Goal: Information Seeking & Learning: Find specific fact

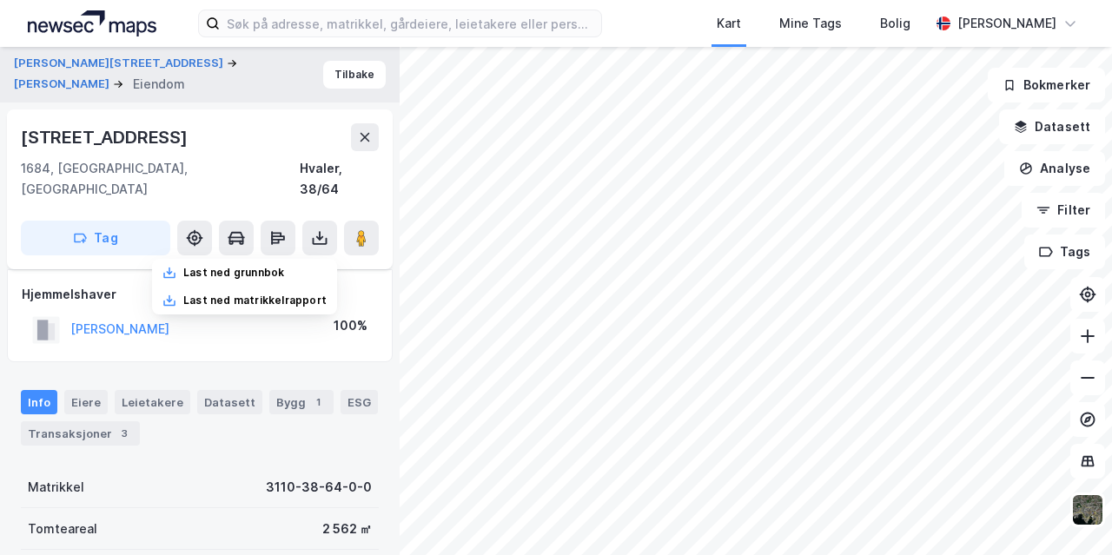
scroll to position [66, 0]
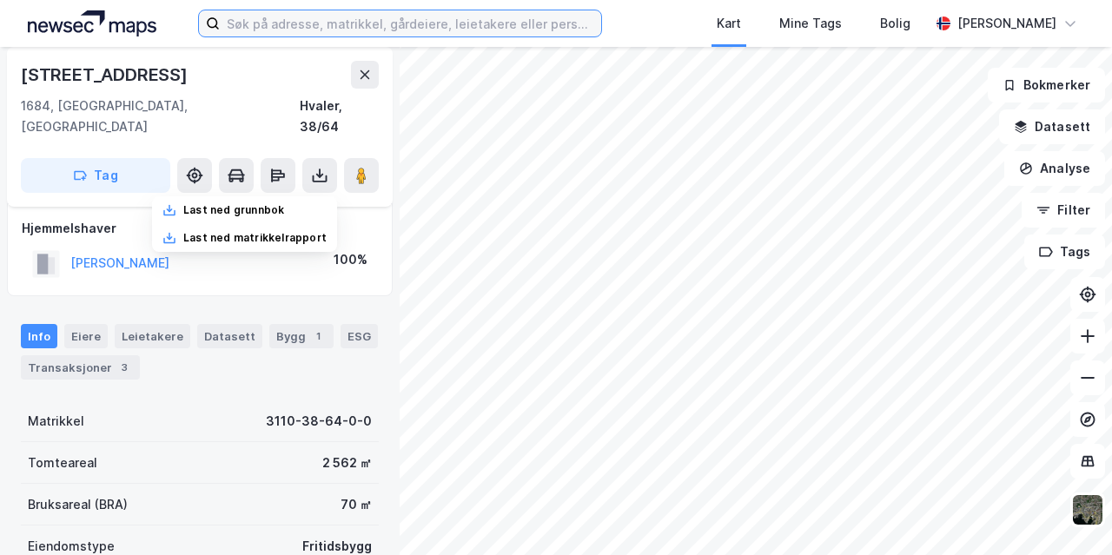
click at [288, 23] on input at bounding box center [410, 23] width 381 height 26
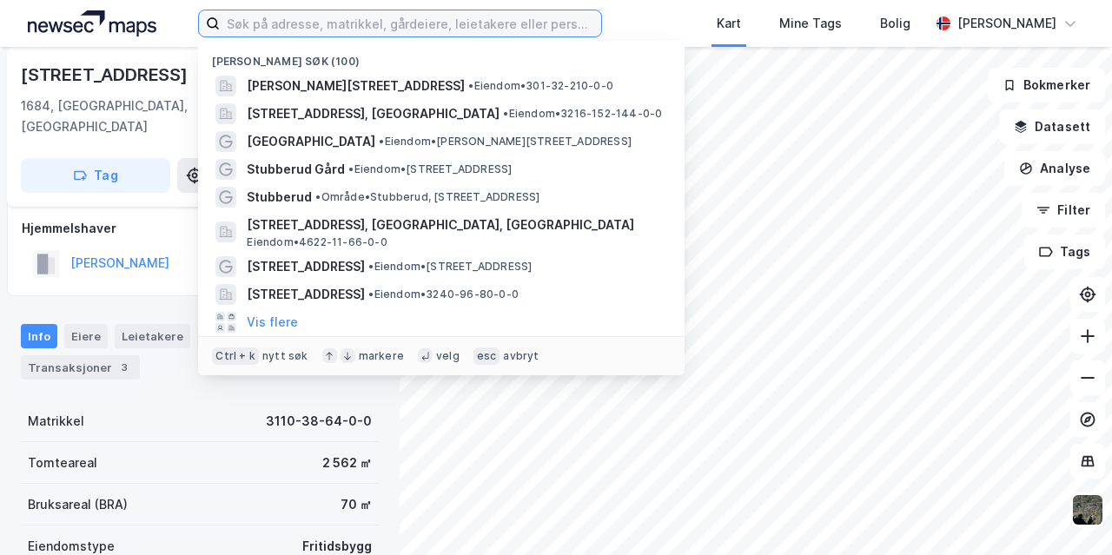
type input "a"
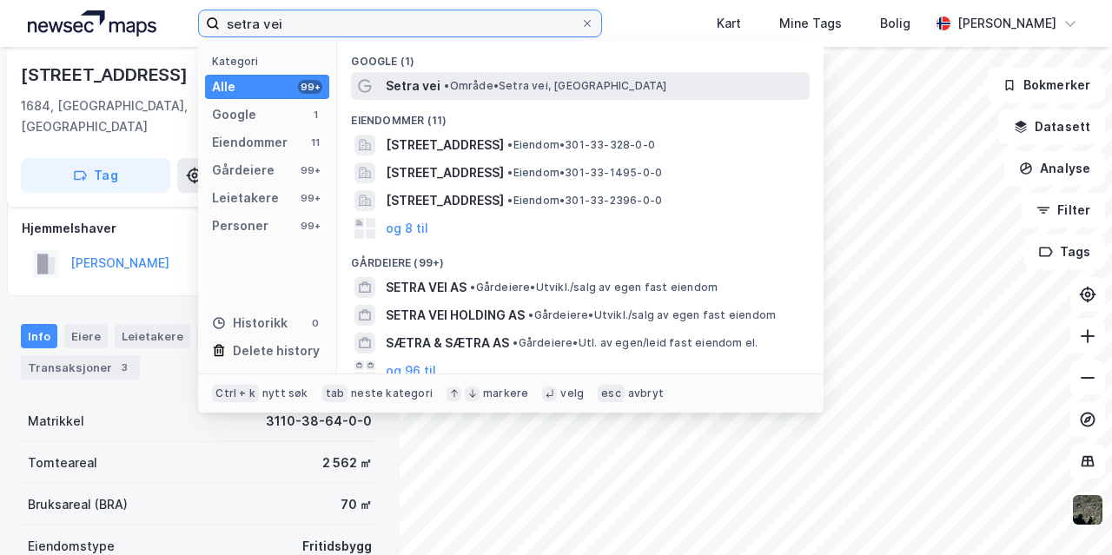
type input "setra vei"
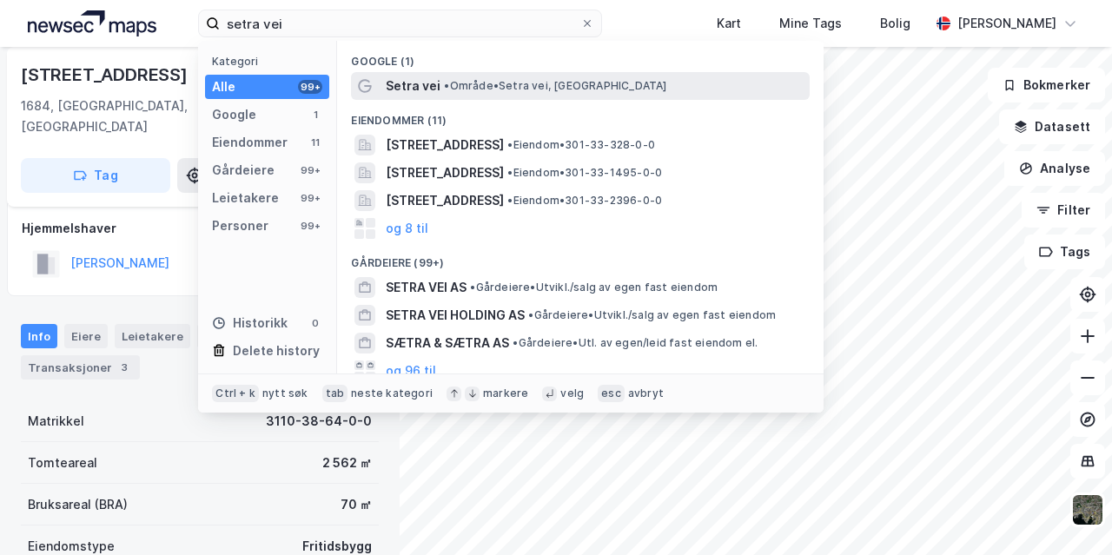
click at [414, 79] on span "Setra vei" at bounding box center [413, 86] width 55 height 21
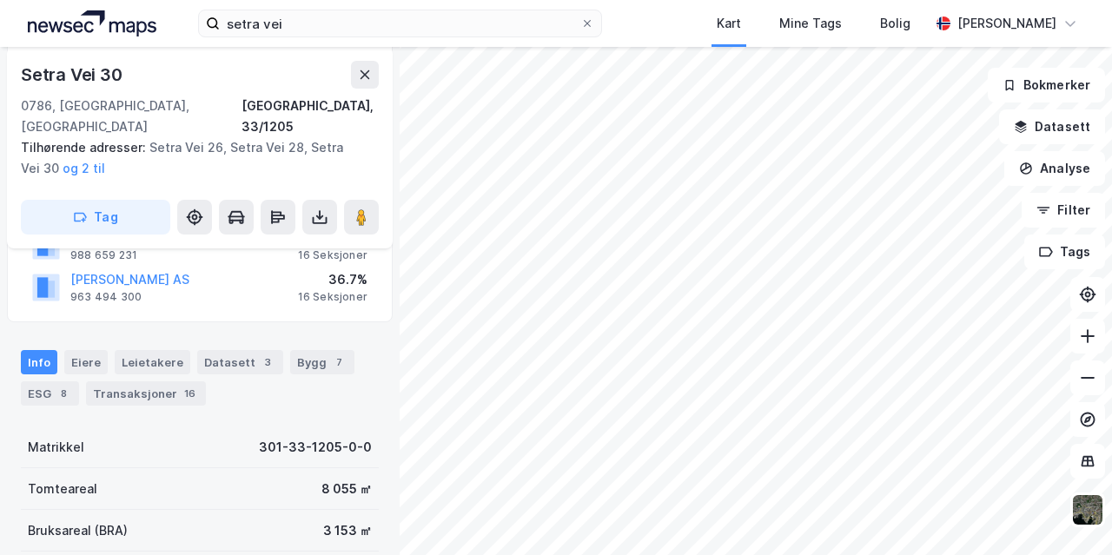
scroll to position [275, 0]
click at [81, 349] on div "Eiere" at bounding box center [85, 361] width 43 height 24
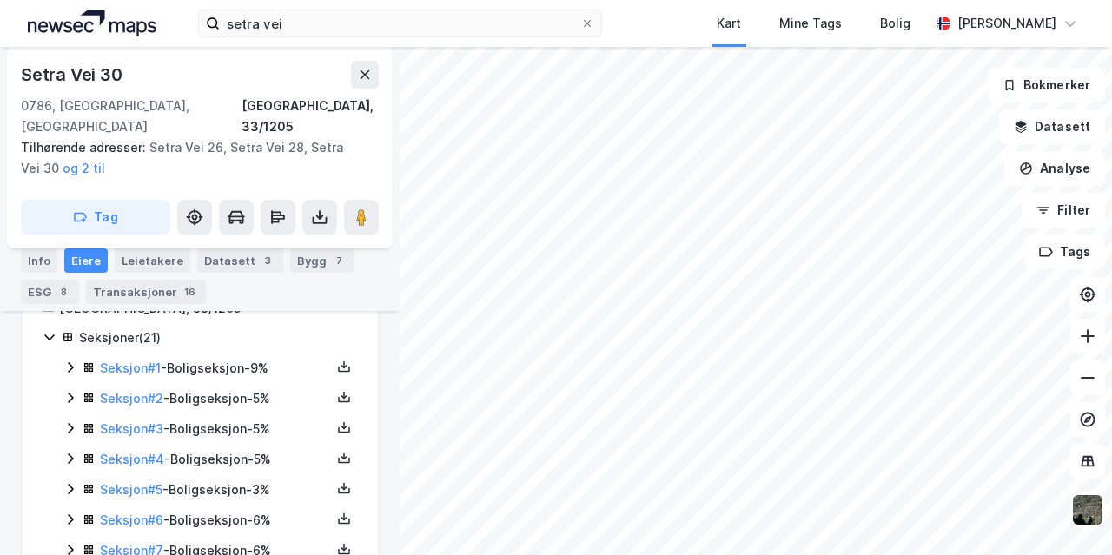
scroll to position [441, 0]
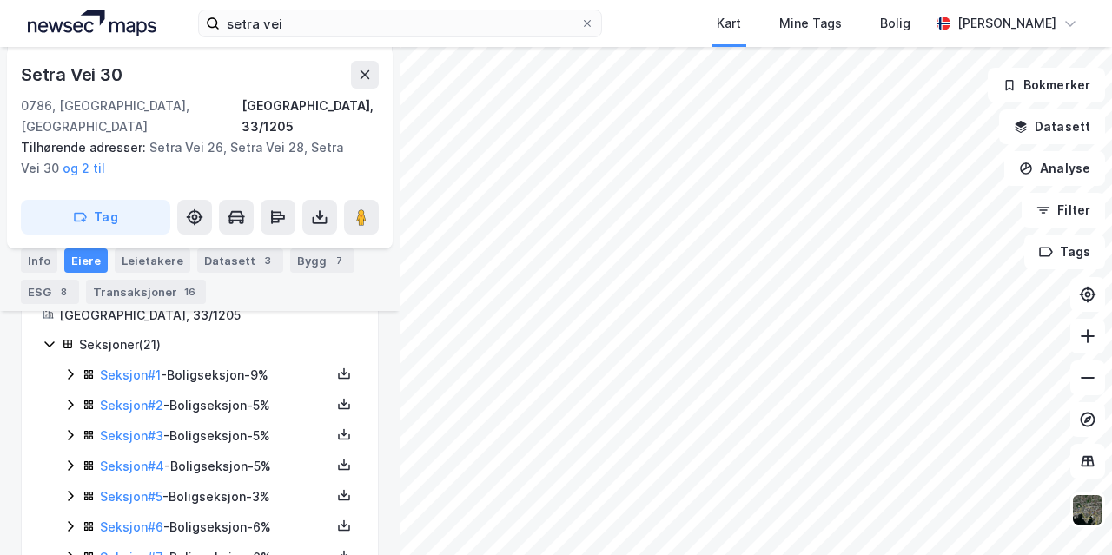
click at [70, 367] on icon at bounding box center [70, 374] width 14 height 14
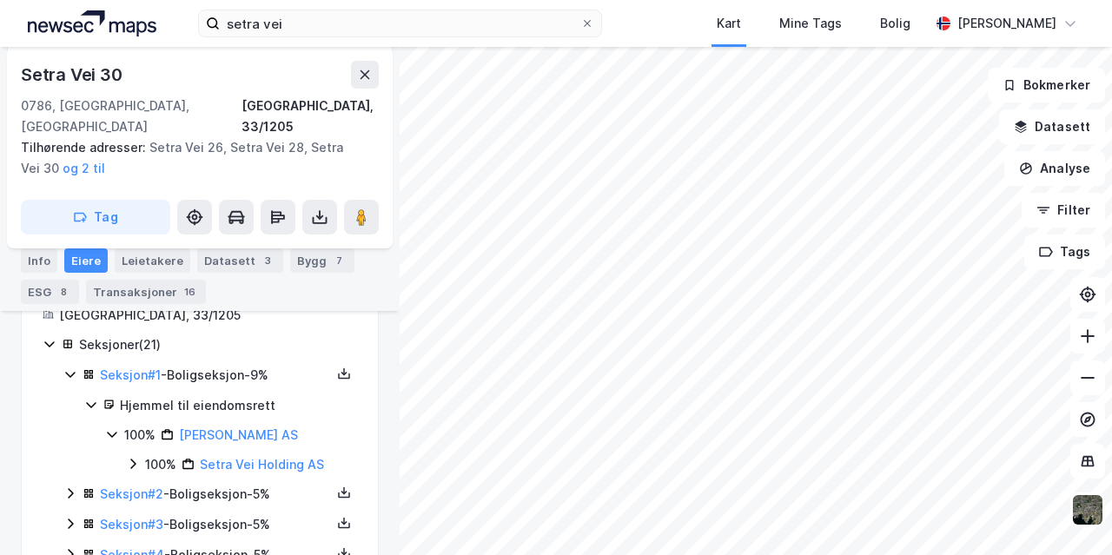
click at [73, 367] on icon at bounding box center [70, 374] width 14 height 14
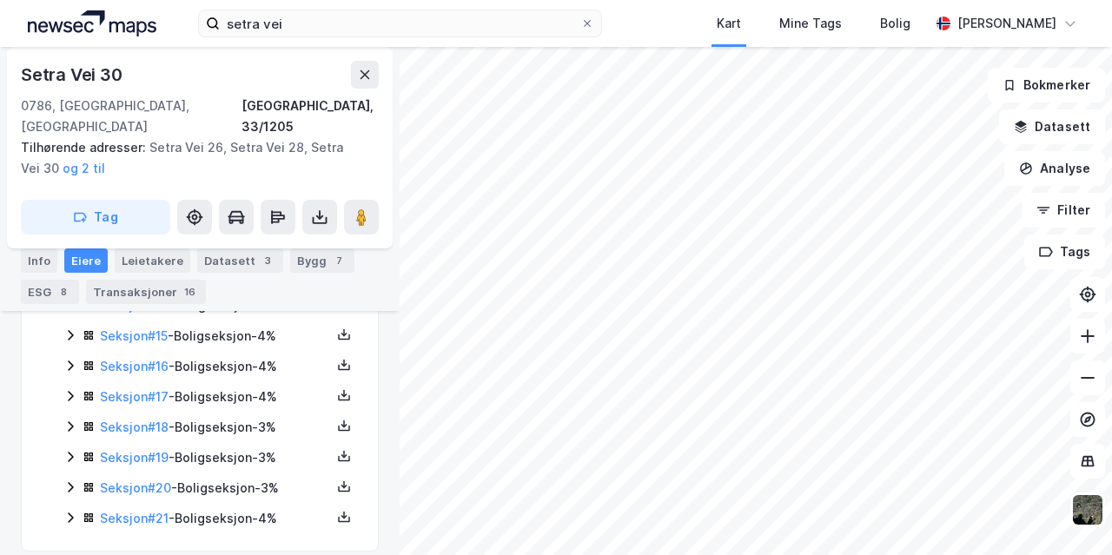
scroll to position [907, 0]
click at [70, 450] on icon at bounding box center [70, 455] width 5 height 10
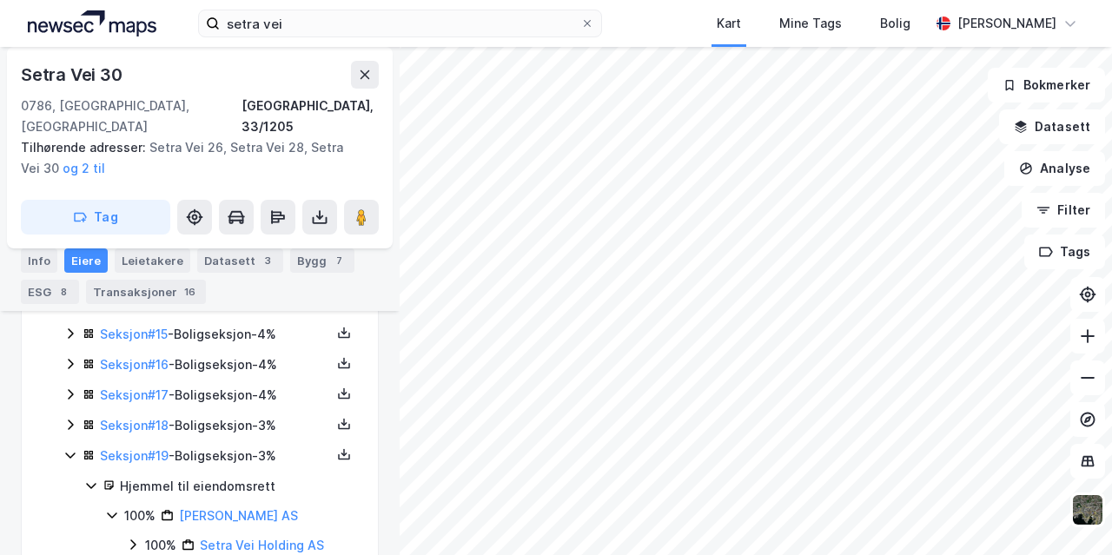
click at [70, 448] on icon at bounding box center [70, 455] width 14 height 14
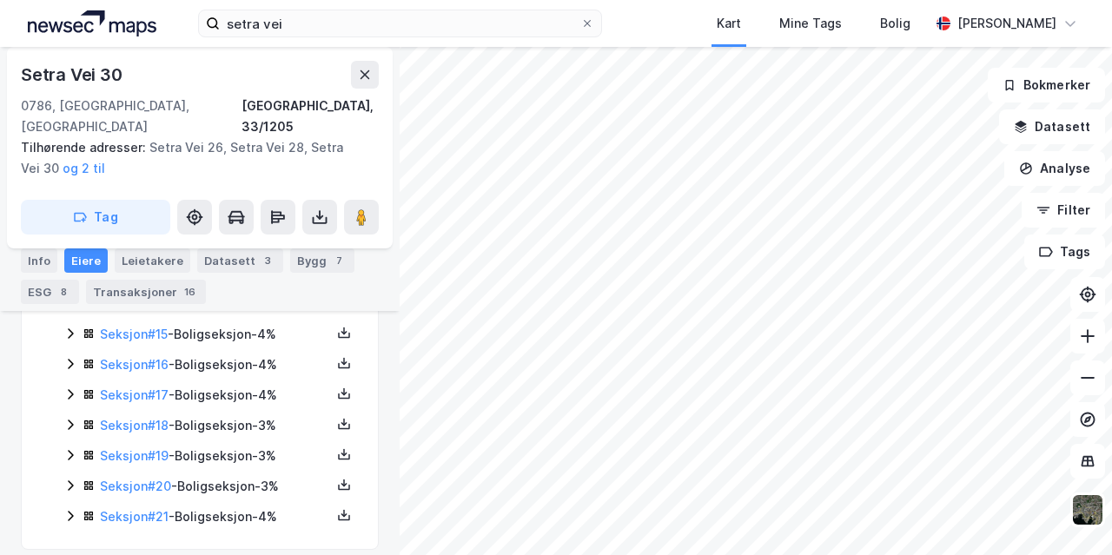
click at [75, 418] on icon at bounding box center [70, 425] width 14 height 14
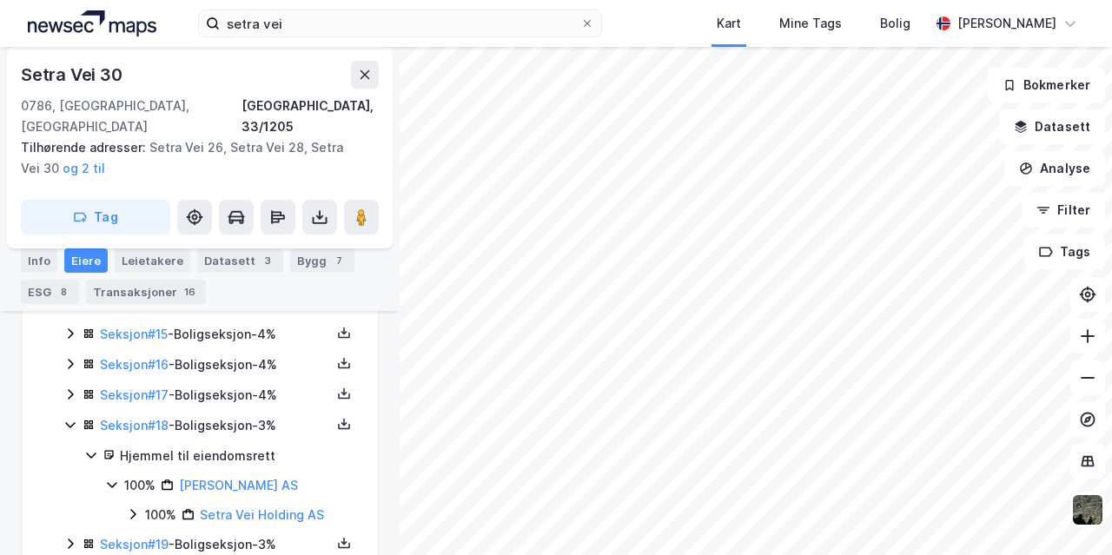
click at [75, 418] on icon at bounding box center [70, 425] width 14 height 14
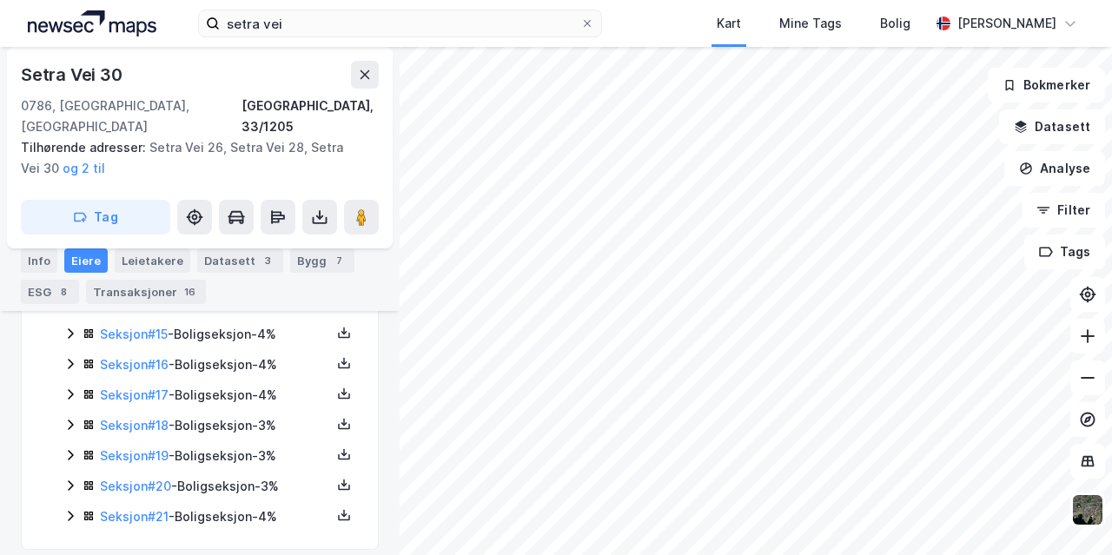
click at [68, 366] on div "Seksjon # 1 - Boligseksjon - 9% Seksjon # 2 - Boligseksjon - 5% Seksjon # 3 - B…" at bounding box center [210, 213] width 294 height 629
click at [74, 387] on icon at bounding box center [70, 394] width 14 height 14
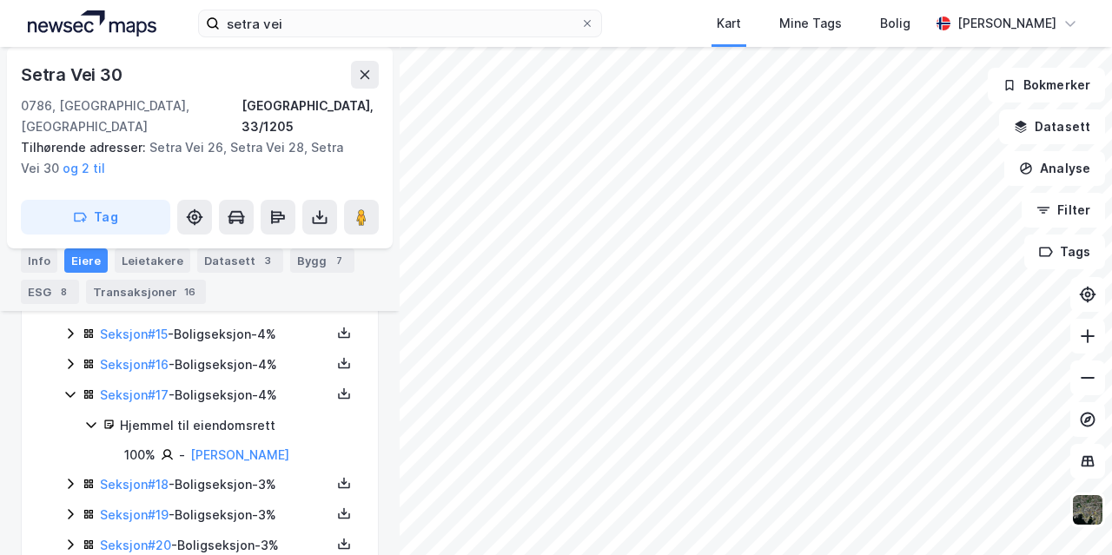
click at [74, 387] on icon at bounding box center [70, 394] width 14 height 14
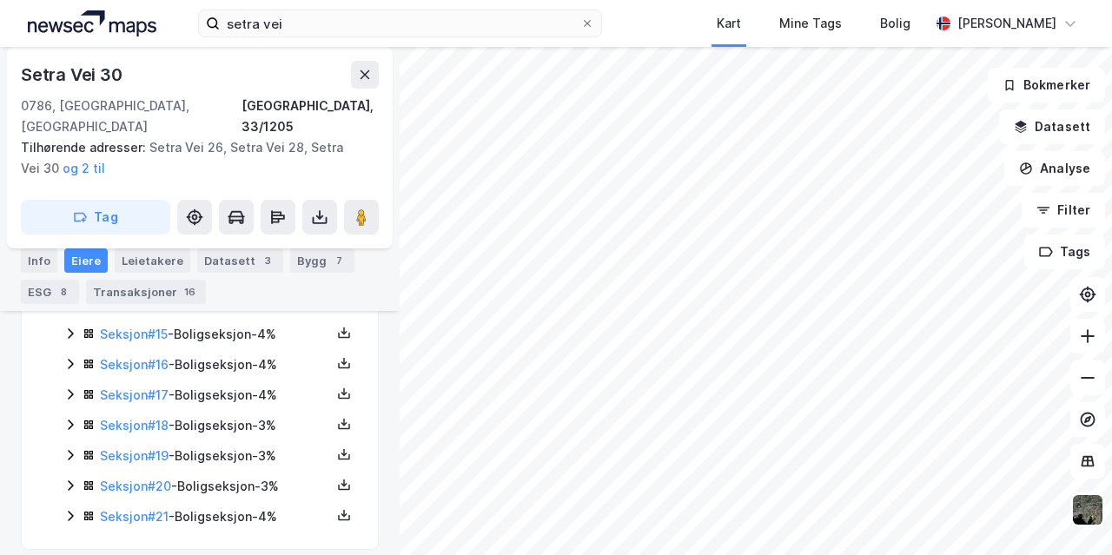
click at [69, 354] on div "Seksjon # 16 - Boligseksjon - 4%" at bounding box center [210, 365] width 294 height 22
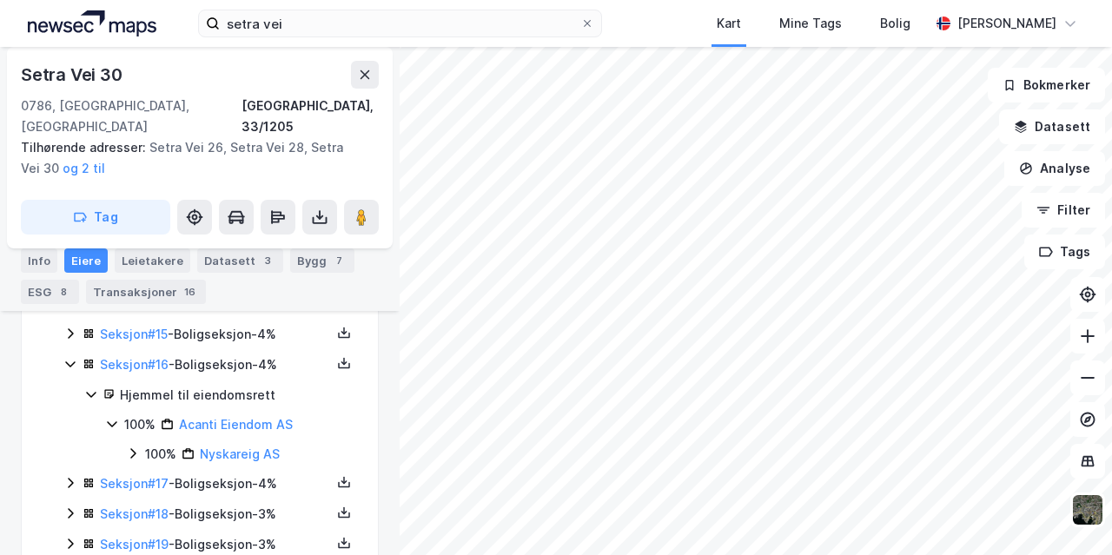
click at [69, 357] on icon at bounding box center [70, 364] width 14 height 14
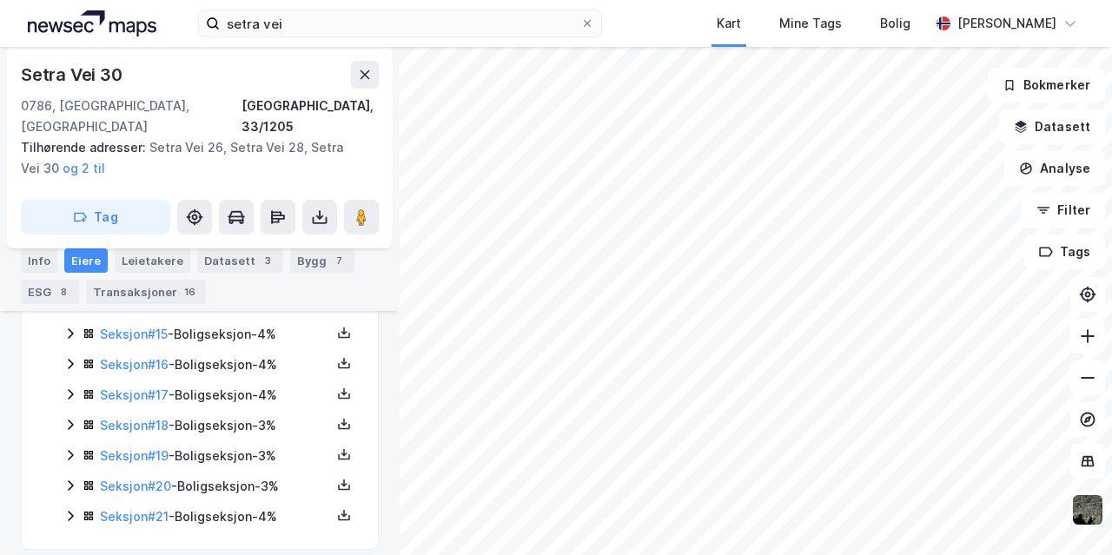
scroll to position [906, 0]
click at [69, 358] on icon at bounding box center [70, 365] width 14 height 14
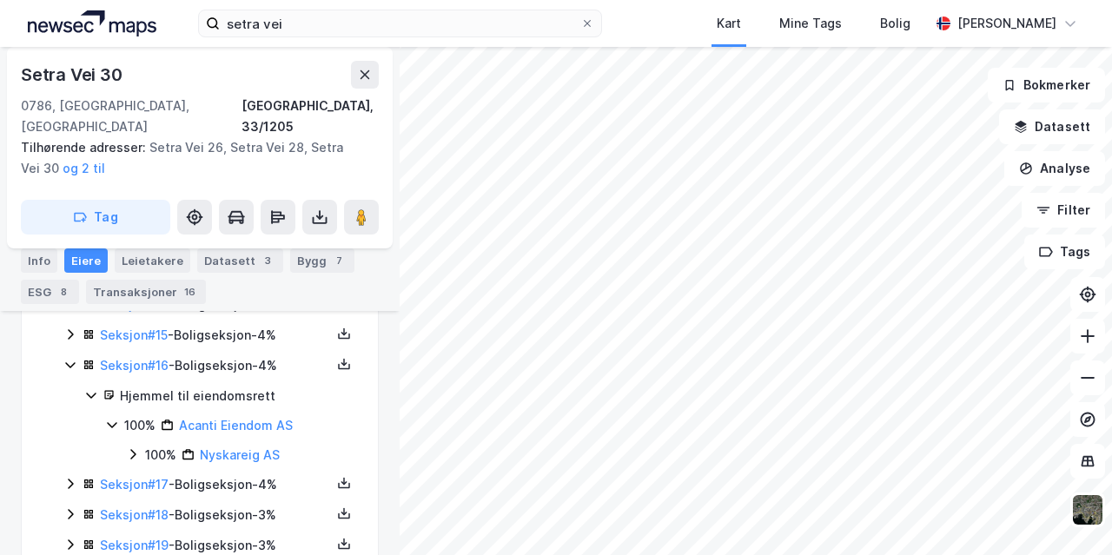
click at [69, 358] on icon at bounding box center [70, 365] width 14 height 14
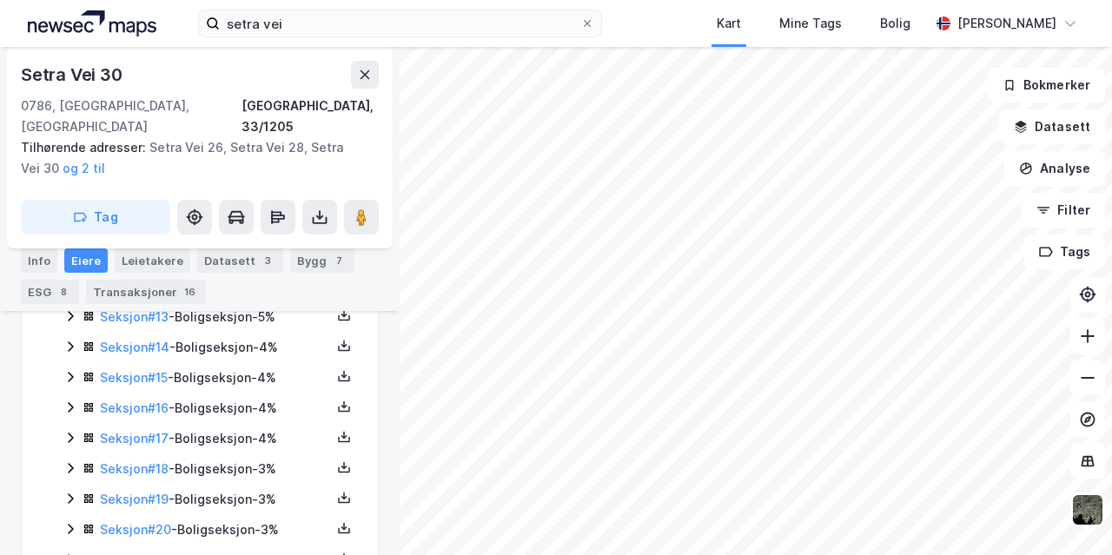
scroll to position [864, 0]
click at [75, 369] on icon at bounding box center [70, 376] width 14 height 14
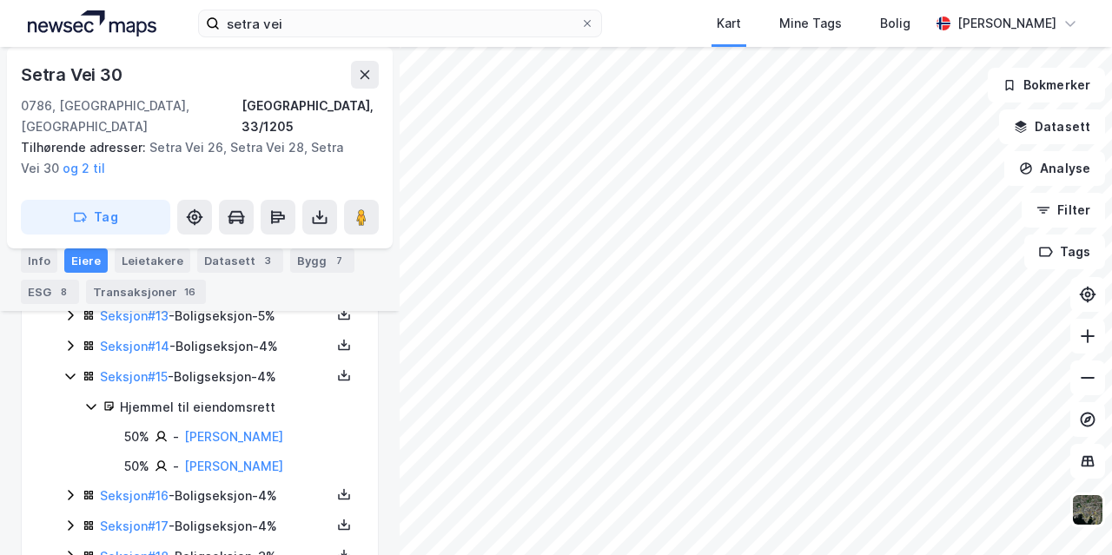
click at [75, 369] on icon at bounding box center [70, 376] width 14 height 14
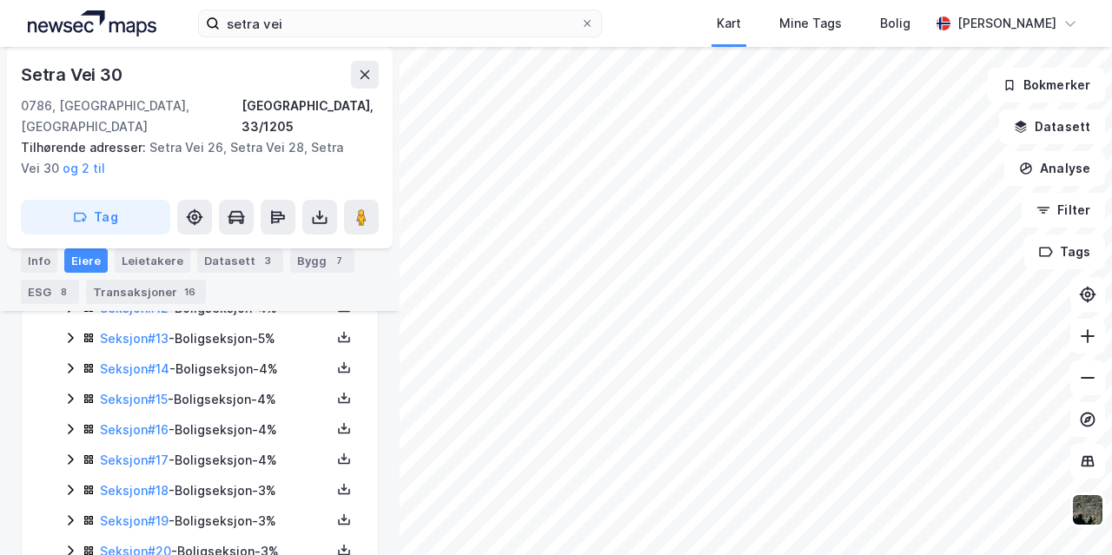
scroll to position [843, 0]
click at [65, 361] on icon at bounding box center [70, 368] width 14 height 14
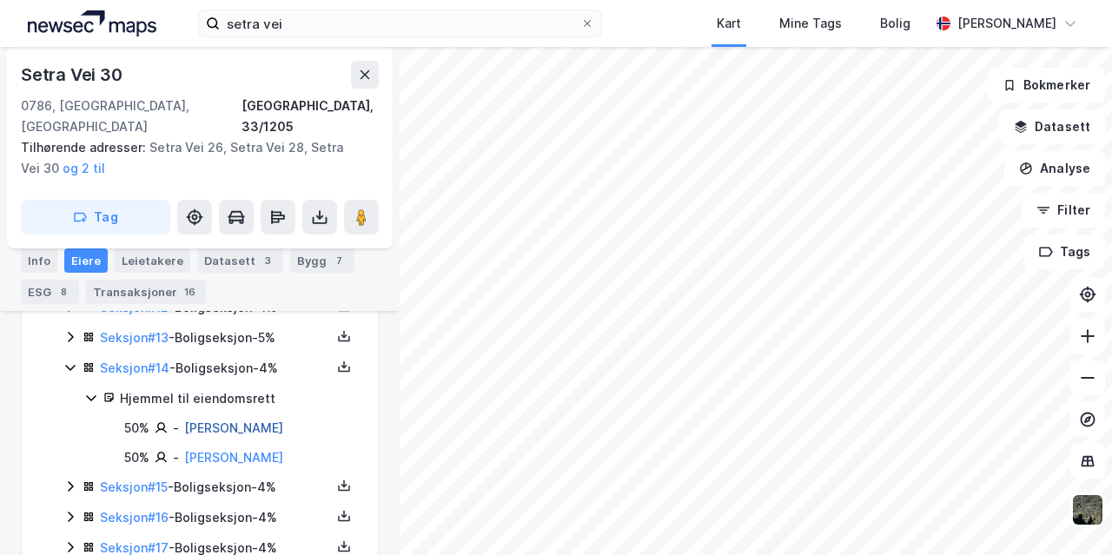
click at [229, 420] on link "[PERSON_NAME]" at bounding box center [233, 427] width 99 height 15
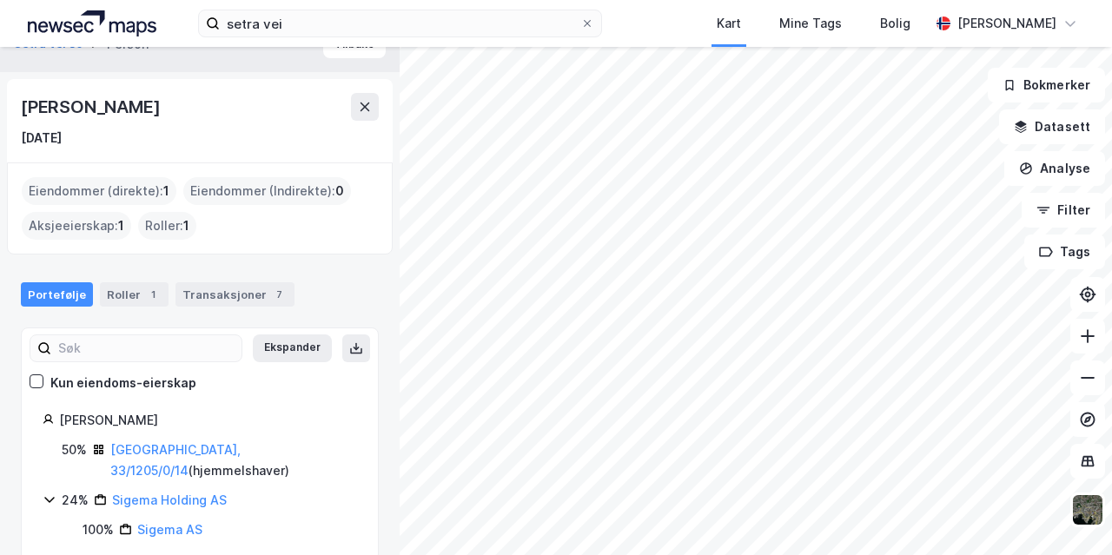
scroll to position [36, 0]
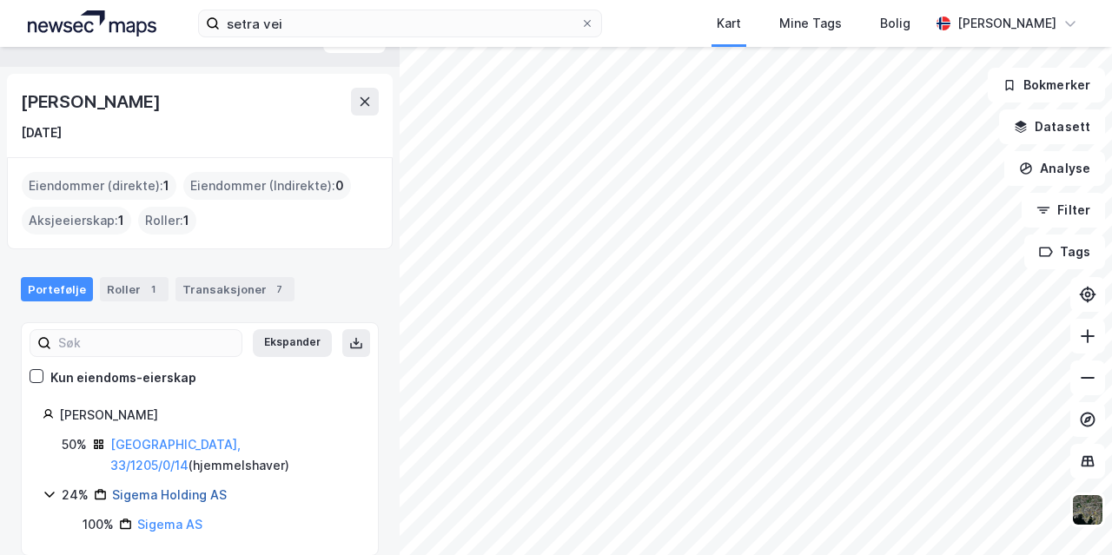
click at [160, 487] on link "Sigema Holding AS" at bounding box center [169, 494] width 115 height 15
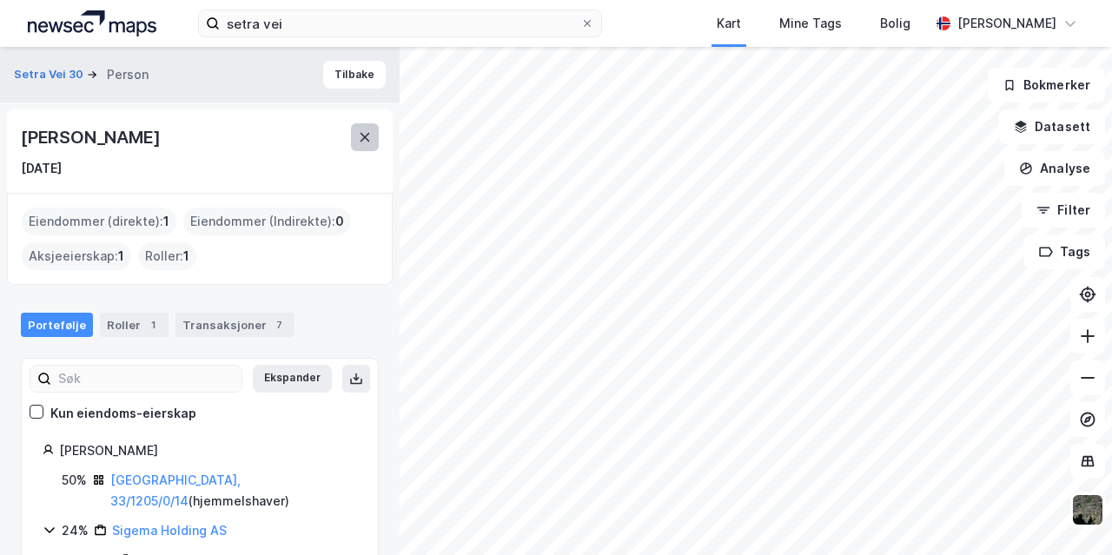
click at [362, 149] on button at bounding box center [365, 137] width 28 height 28
